Goal: Complete application form

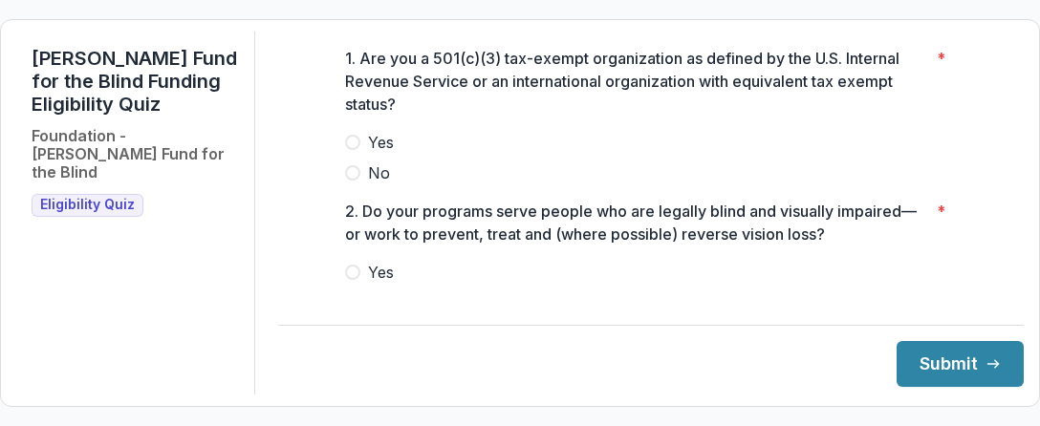
click at [349, 150] on span at bounding box center [352, 142] width 15 height 15
click at [350, 280] on span at bounding box center [352, 272] width 15 height 15
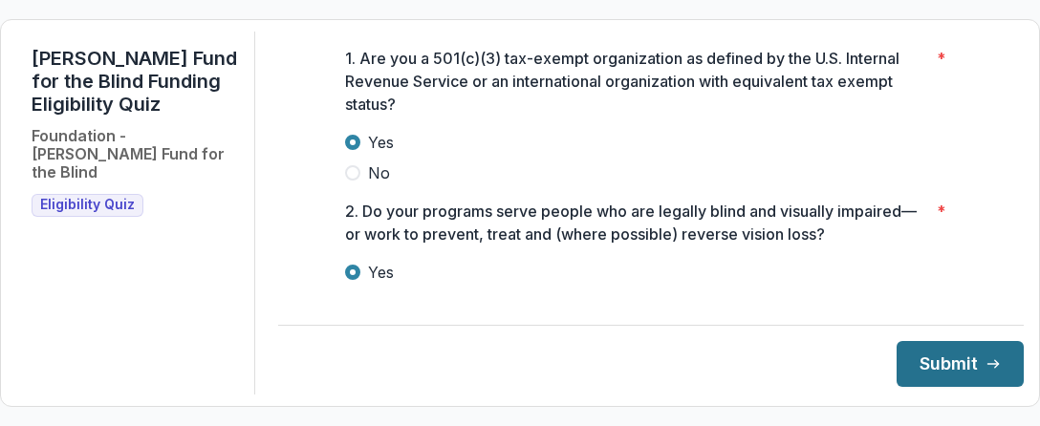
click at [937, 362] on button "Submit" at bounding box center [960, 364] width 127 height 46
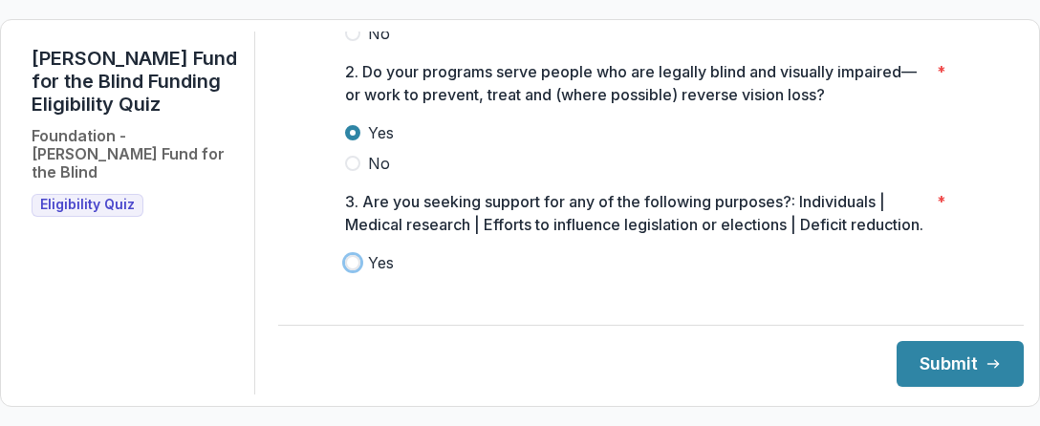
click at [586, 351] on footer "Submit" at bounding box center [651, 356] width 746 height 62
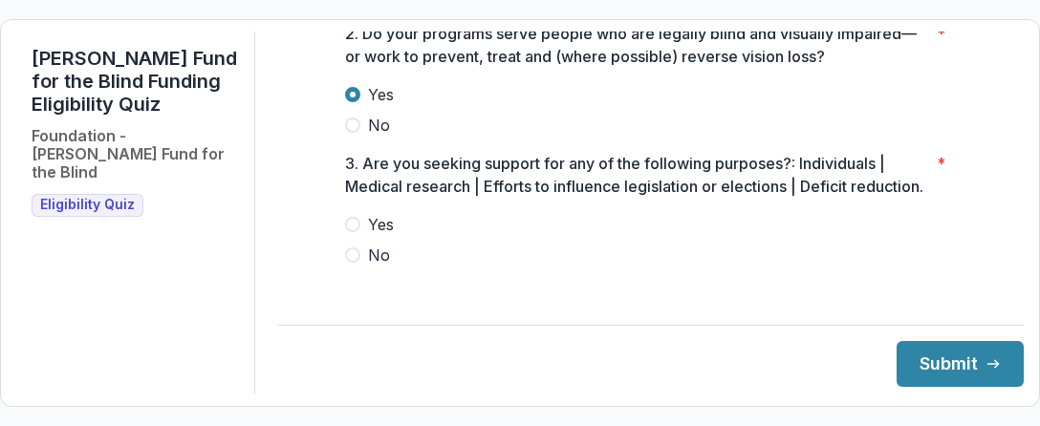
scroll to position [211, 0]
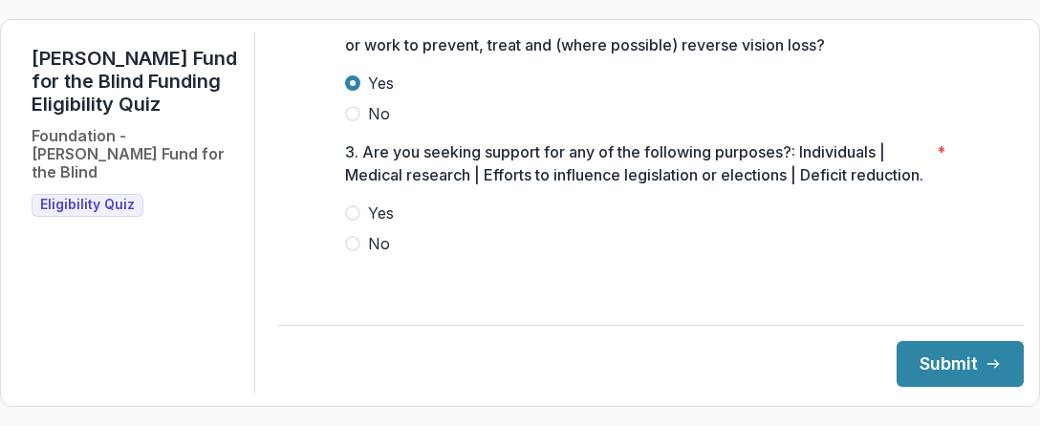
click at [359, 255] on label "No" at bounding box center [651, 243] width 612 height 23
click at [356, 251] on span at bounding box center [352, 243] width 15 height 15
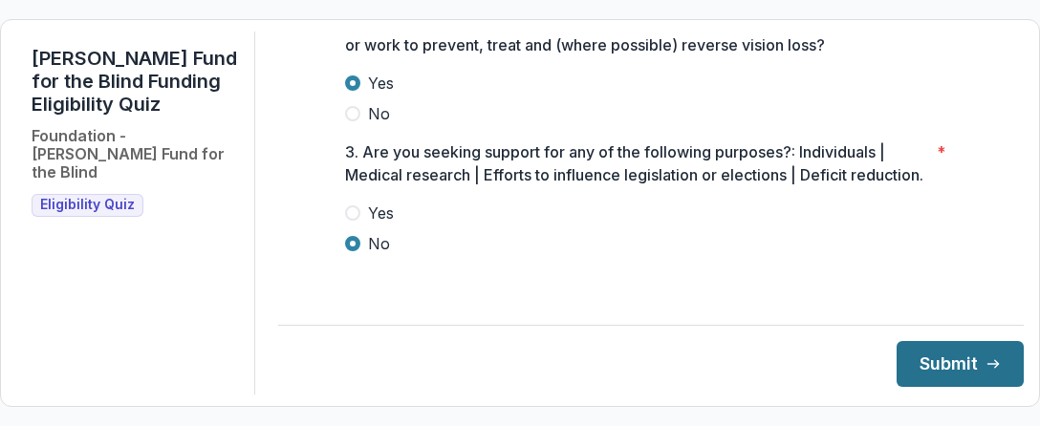
click at [919, 359] on button "Submit" at bounding box center [960, 364] width 127 height 46
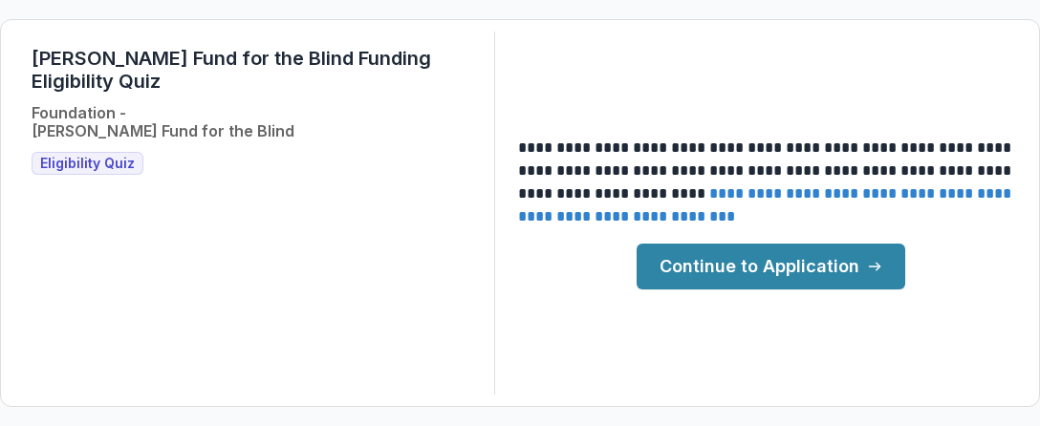
click at [734, 278] on link "Continue to Application" at bounding box center [771, 267] width 269 height 46
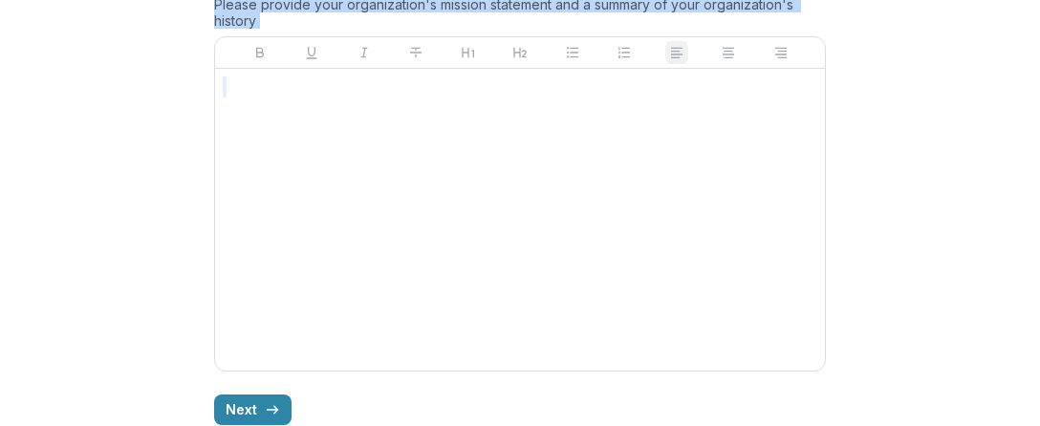
scroll to position [1795, 0]
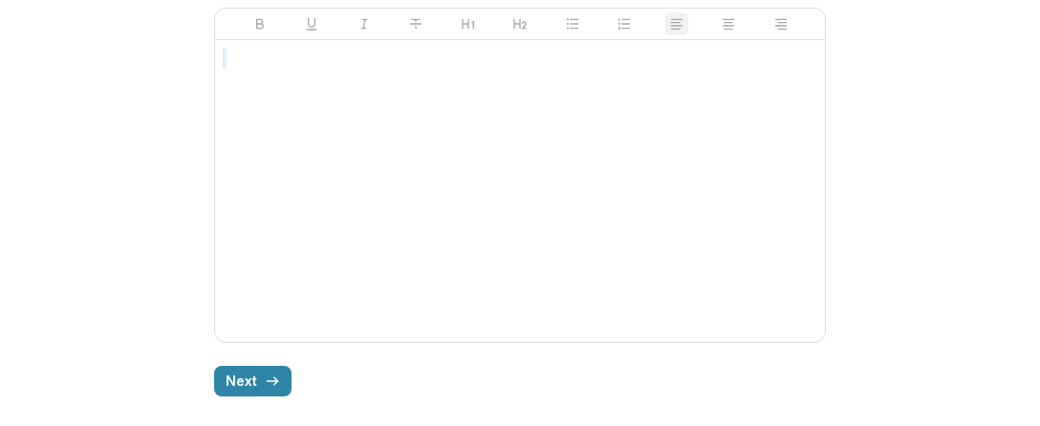
drag, startPoint x: 201, startPoint y: 347, endPoint x: 881, endPoint y: 350, distance: 680.7
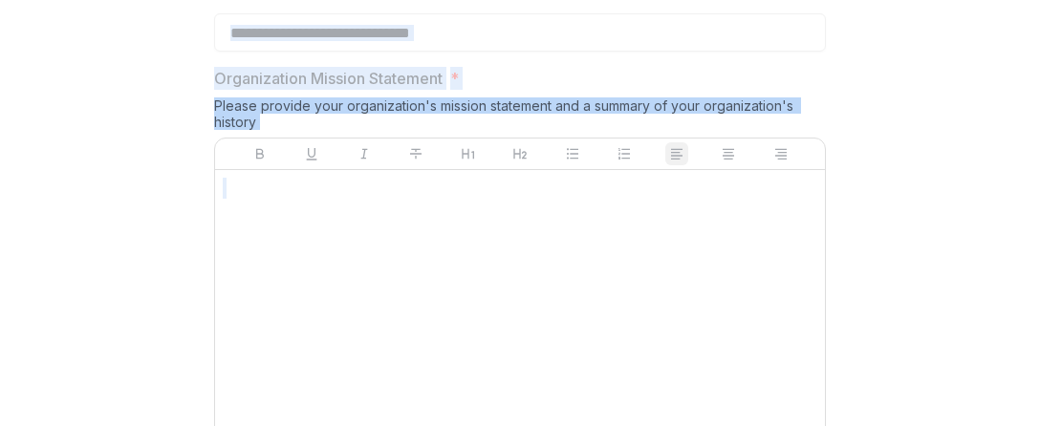
scroll to position [1509, 0]
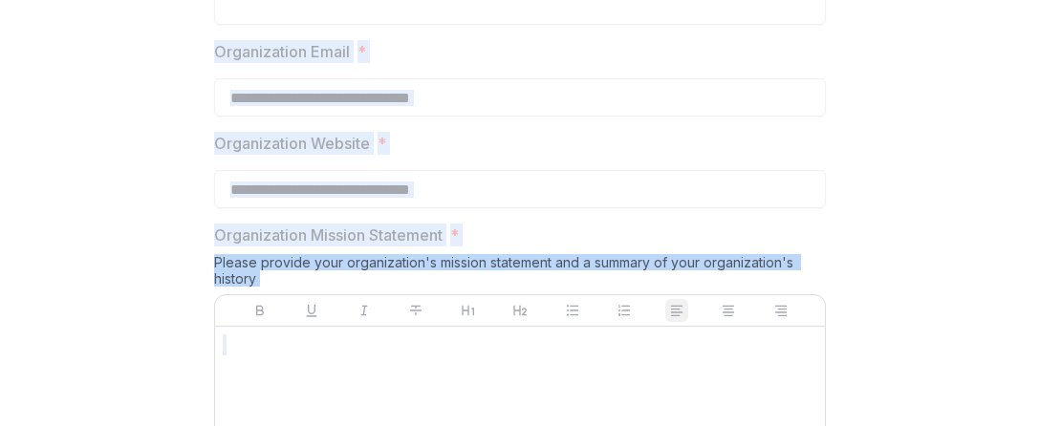
copy div "**********"
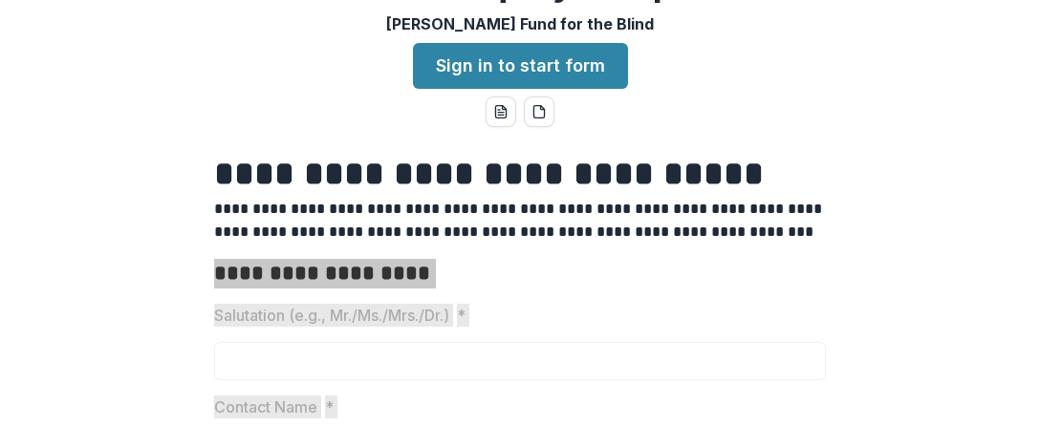
scroll to position [0, 0]
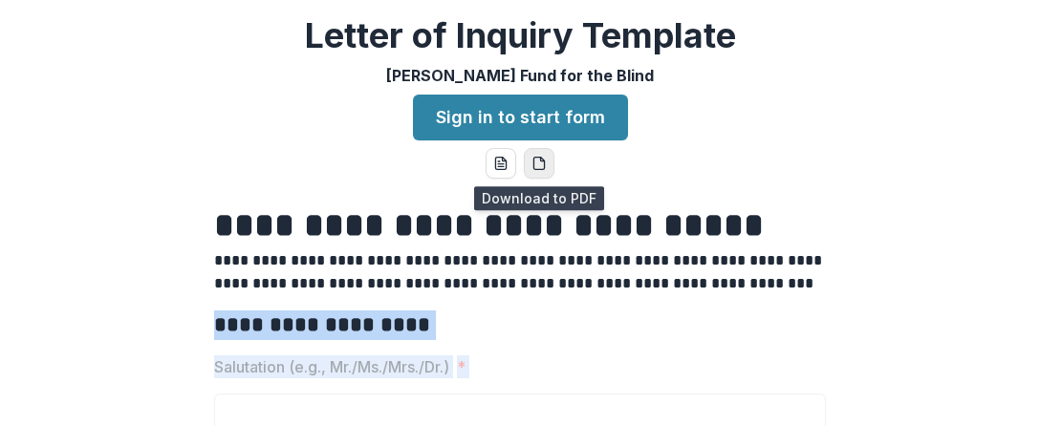
click at [534, 167] on icon "pdf-download" at bounding box center [539, 163] width 15 height 15
click at [504, 171] on button "word-download" at bounding box center [501, 163] width 31 height 31
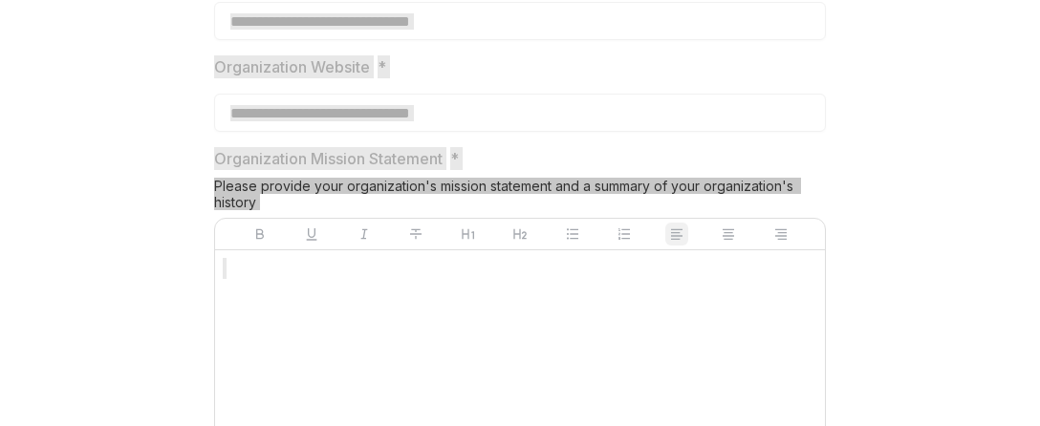
scroll to position [1795, 0]
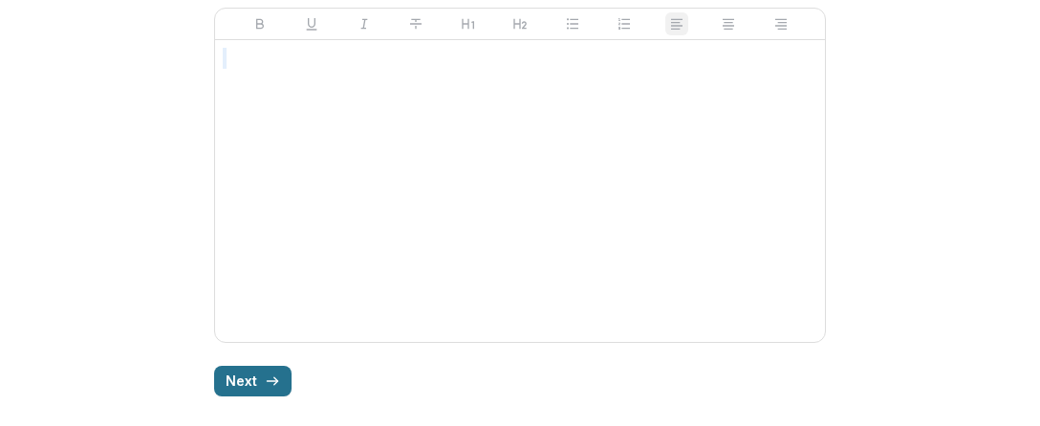
click at [244, 393] on button "Next" at bounding box center [252, 381] width 77 height 31
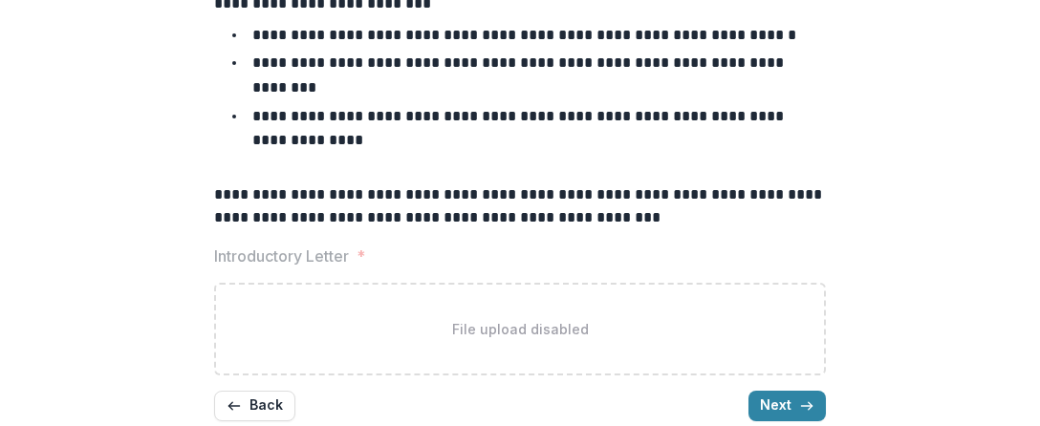
scroll to position [189, 0]
